Goal: Check status: Check status

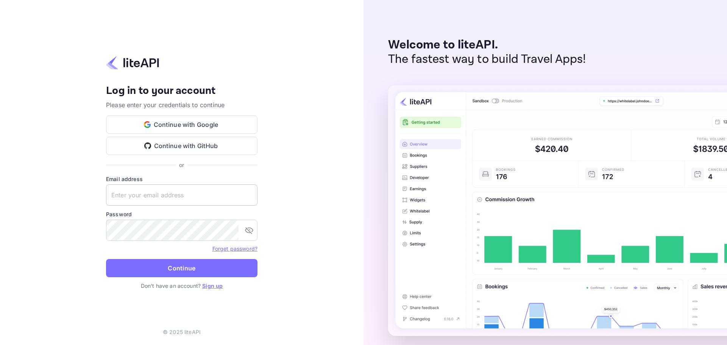
click at [191, 194] on input "text" at bounding box center [181, 194] width 151 height 21
paste input "[EMAIL_ADDRESS][DOMAIN_NAME]"
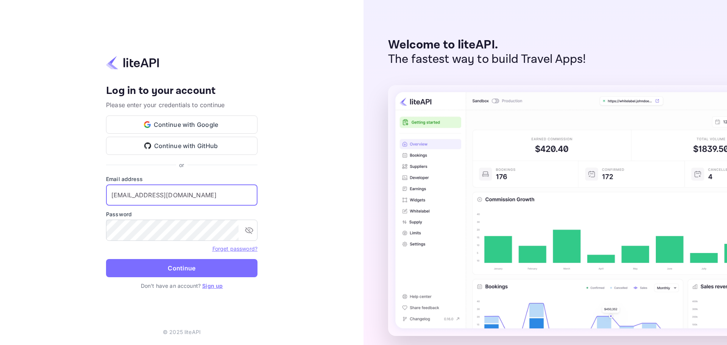
type input "[EMAIL_ADDRESS][DOMAIN_NAME]"
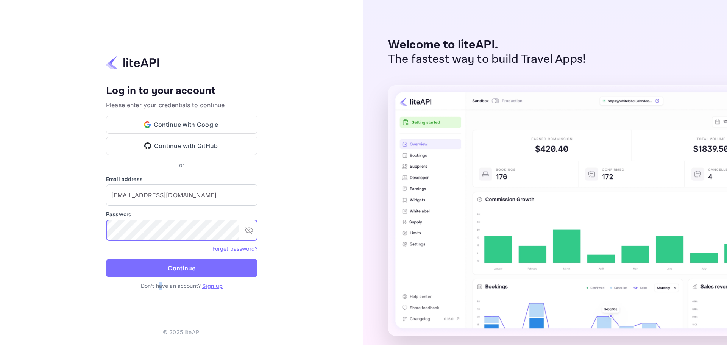
click at [161, 286] on p "Don't have an account? Sign up" at bounding box center [181, 286] width 151 height 8
click at [164, 267] on button "Continue" at bounding box center [181, 268] width 151 height 18
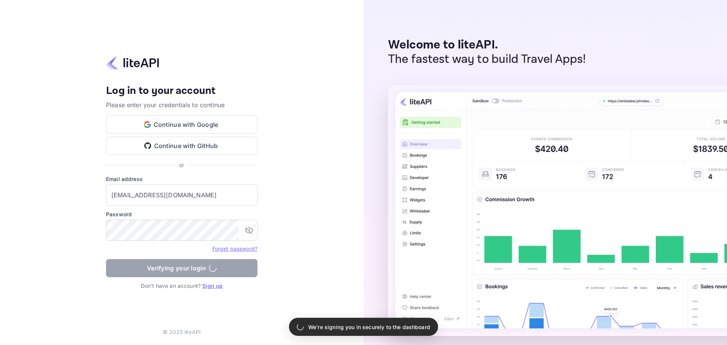
click at [369, 263] on div "Welcome to liteAPI. The fastest way to build Travel Apps!" at bounding box center [544, 172] width 363 height 345
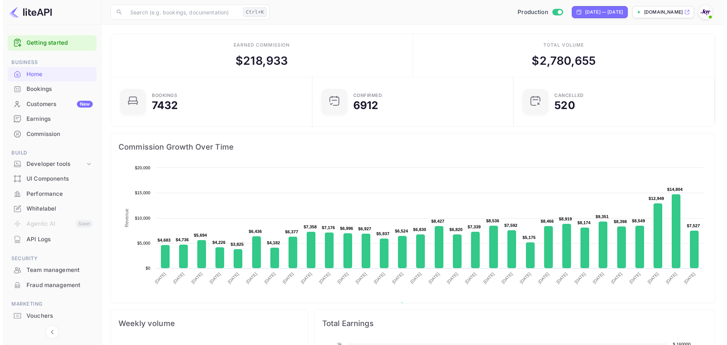
scroll to position [6, 6]
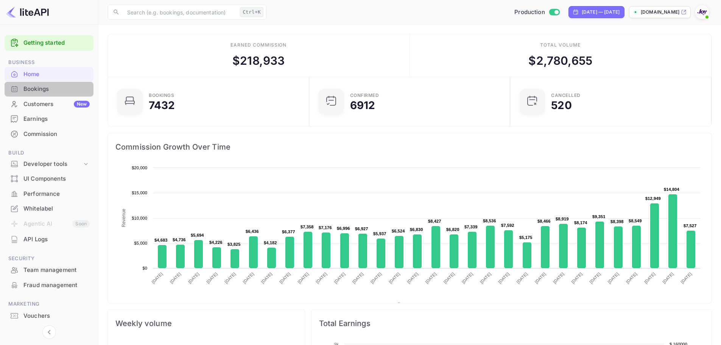
click at [43, 87] on div "Bookings" at bounding box center [56, 89] width 66 height 9
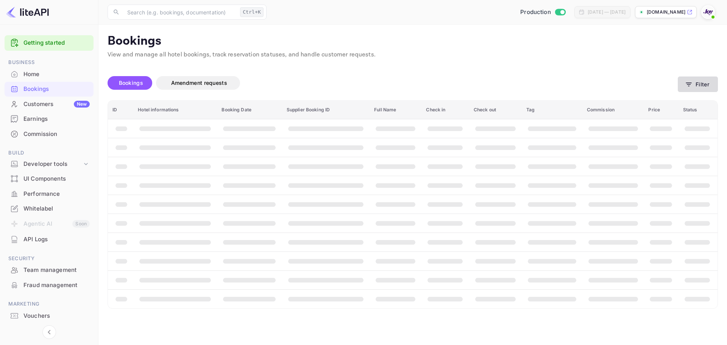
click at [695, 84] on button "Filter" at bounding box center [698, 84] width 40 height 16
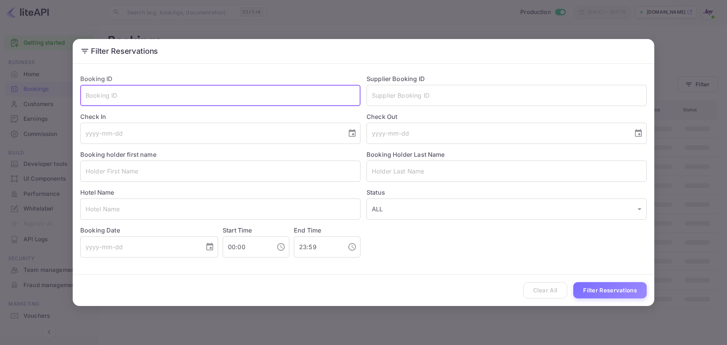
drag, startPoint x: 236, startPoint y: 97, endPoint x: 291, endPoint y: 89, distance: 55.5
click at [248, 95] on input "text" at bounding box center [220, 95] width 280 height 21
paste input "8310843"
type input "8310843"
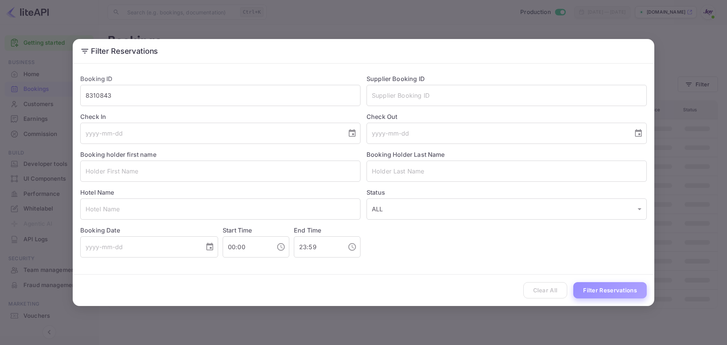
click at [600, 291] on button "Filter Reservations" at bounding box center [609, 290] width 73 height 16
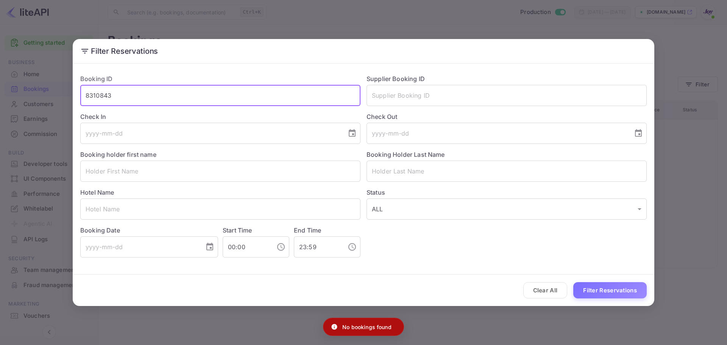
click at [260, 90] on input "8310843" at bounding box center [220, 95] width 280 height 21
click at [259, 89] on input "8310843" at bounding box center [220, 95] width 280 height 21
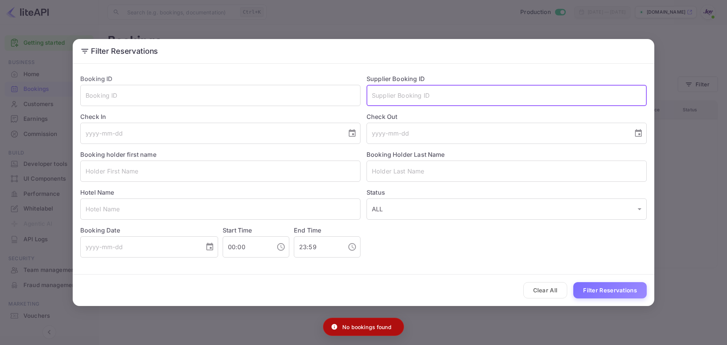
click at [412, 96] on input "text" at bounding box center [506, 95] width 280 height 21
paste input "8310843"
type input "8310843"
click at [573, 282] on button "Filter Reservations" at bounding box center [609, 290] width 73 height 16
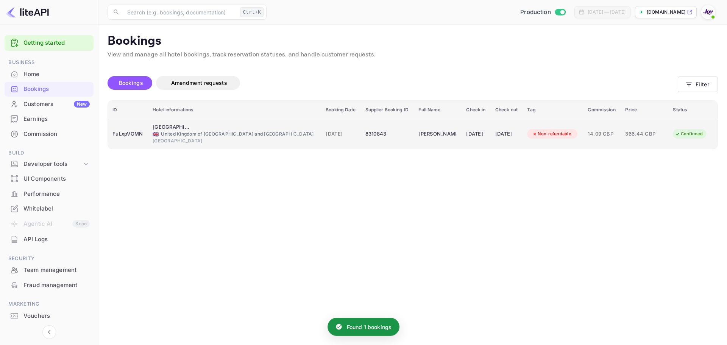
click at [365, 138] on div "8310843" at bounding box center [387, 134] width 44 height 12
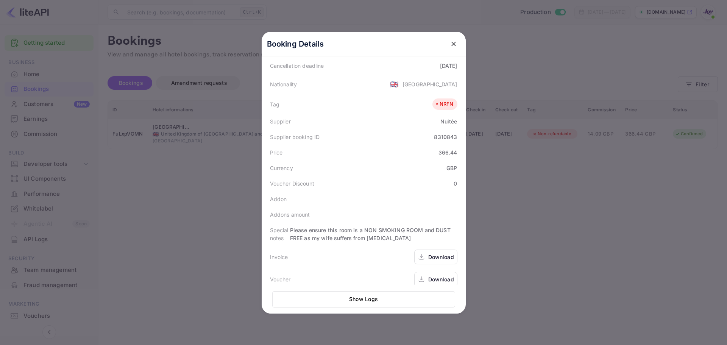
scroll to position [177, 0]
drag, startPoint x: 288, startPoint y: 220, endPoint x: 401, endPoint y: 225, distance: 112.9
click at [401, 225] on div "Special notes Please ensure this room is a NON SMOKING ROOM and DUST FREE as my…" at bounding box center [363, 232] width 195 height 23
click at [402, 231] on div "Please ensure this room is a NON SMOKING ROOM and DUST FREE as my wife suffers …" at bounding box center [373, 233] width 167 height 16
drag, startPoint x: 392, startPoint y: 234, endPoint x: 293, endPoint y: 225, distance: 99.6
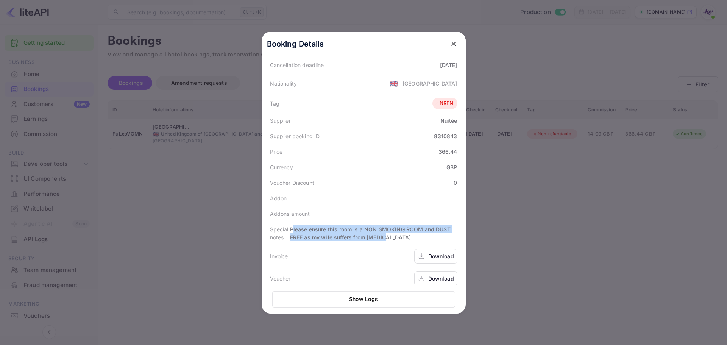
click at [293, 225] on div "Special notes Please ensure this room is a NON SMOKING ROOM and DUST FREE as my…" at bounding box center [363, 232] width 195 height 23
click at [352, 271] on div "Voucher Download" at bounding box center [363, 278] width 195 height 22
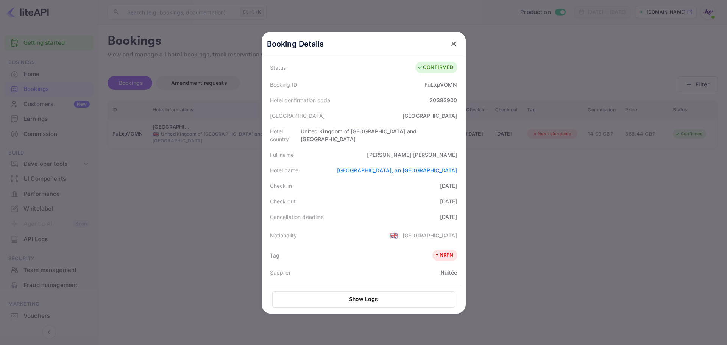
scroll to position [0, 0]
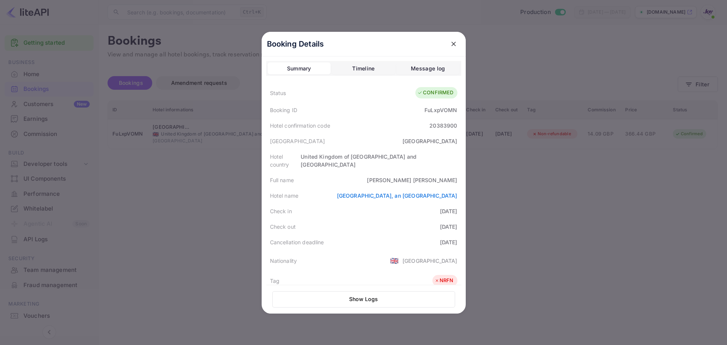
click at [349, 78] on div "Summary Timeline Message log Status CONFIRMED Booking ID FuLxpVOMN Hotel confir…" at bounding box center [363, 280] width 195 height 438
click at [352, 70] on div "Timeline" at bounding box center [363, 68] width 22 height 9
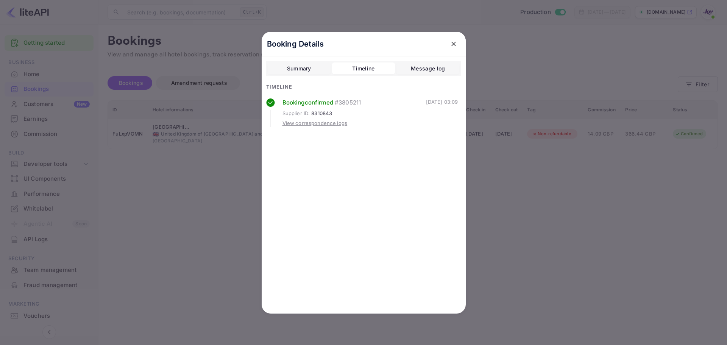
click at [425, 67] on div "Message log" at bounding box center [428, 68] width 34 height 9
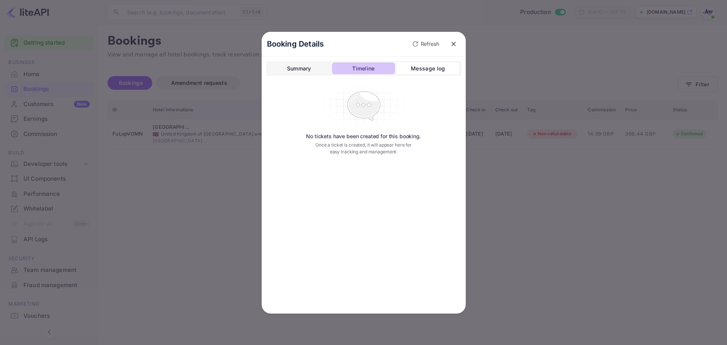
click at [368, 68] on div "Timeline" at bounding box center [363, 68] width 22 height 9
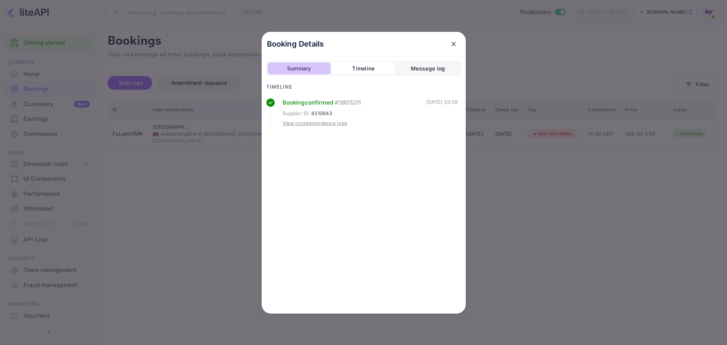
click at [304, 63] on button "Summary" at bounding box center [299, 68] width 63 height 12
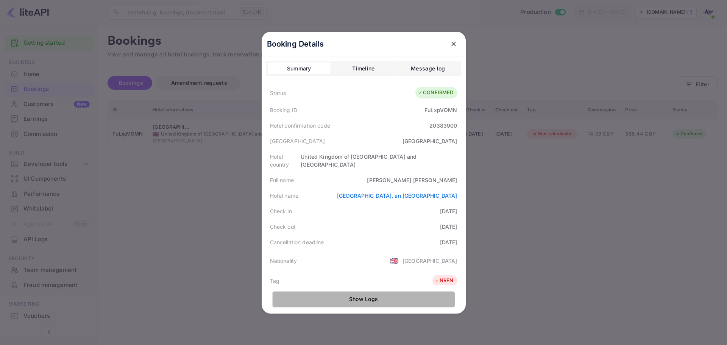
click at [381, 298] on button "Show Logs" at bounding box center [363, 299] width 183 height 16
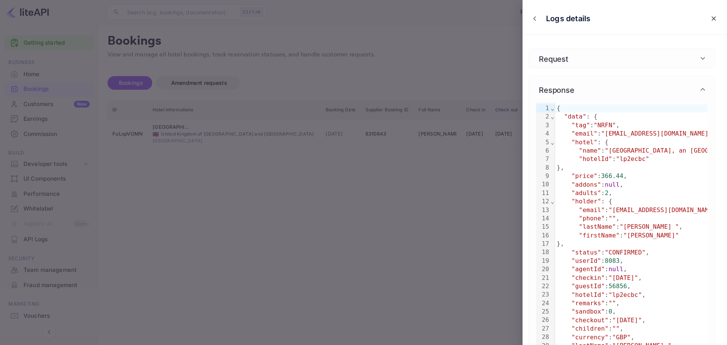
click at [704, 16] on div "Logs details" at bounding box center [624, 19] width 204 height 32
click at [710, 16] on icon "close" at bounding box center [714, 19] width 8 height 8
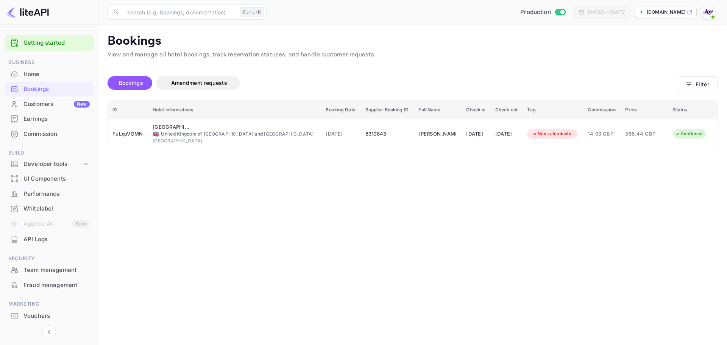
click at [401, 206] on main "Bookings View and manage all hotel bookings, track reservation statuses, and ha…" at bounding box center [412, 185] width 628 height 320
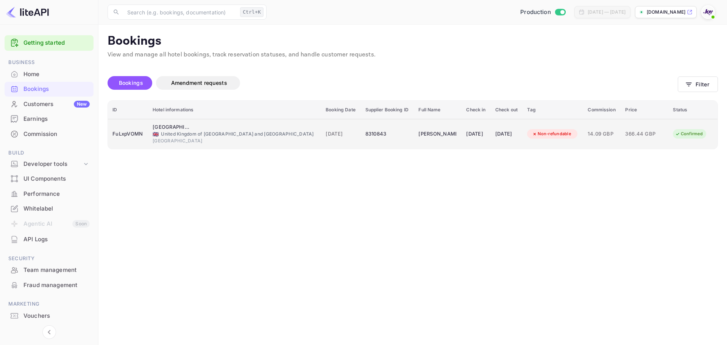
click at [321, 141] on td "13 Jul 2025" at bounding box center [340, 134] width 39 height 30
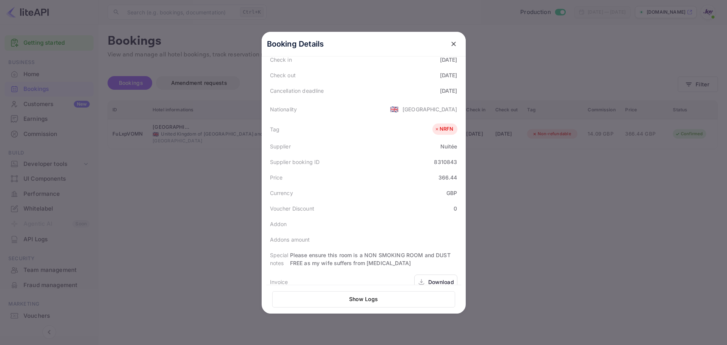
scroll to position [177, 0]
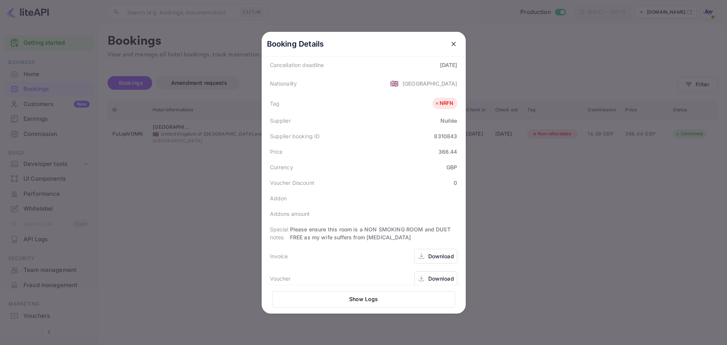
drag, startPoint x: 618, startPoint y: 197, endPoint x: 655, endPoint y: 194, distance: 36.8
click at [619, 197] on div at bounding box center [363, 172] width 727 height 345
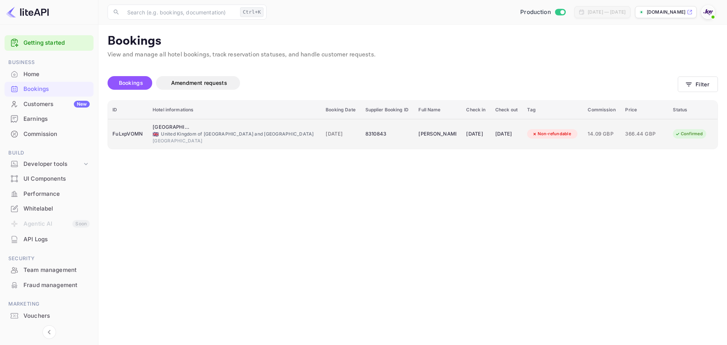
click at [273, 145] on td "Holiday Inn Oxford, an IHG Hotel 🇬🇧 United Kingdom of Great Britain and Norther…" at bounding box center [234, 134] width 173 height 30
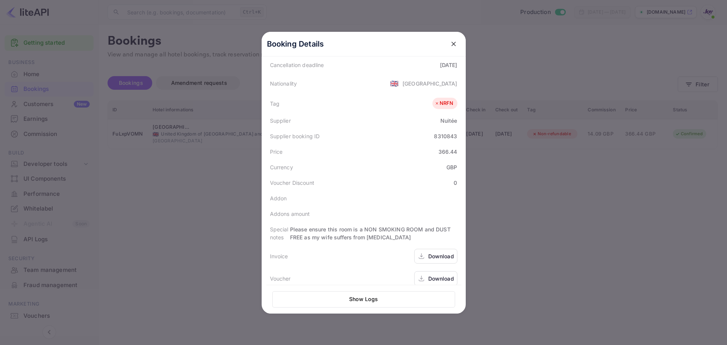
scroll to position [64, 0]
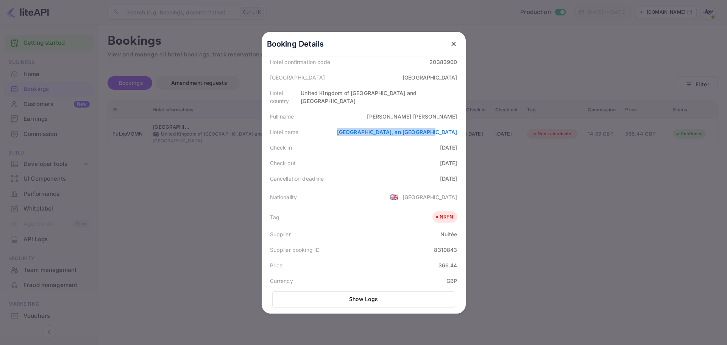
drag, startPoint x: 367, startPoint y: 125, endPoint x: 460, endPoint y: 129, distance: 93.2
click at [460, 129] on div "Booking Details Summary Timeline Message log Status CONFIRMED Booking ID FuLxpV…" at bounding box center [364, 109] width 204 height 282
copy link "Holiday Inn Oxford, an IHG Hotel"
